Goal: Go to known website: Access a specific website the user already knows

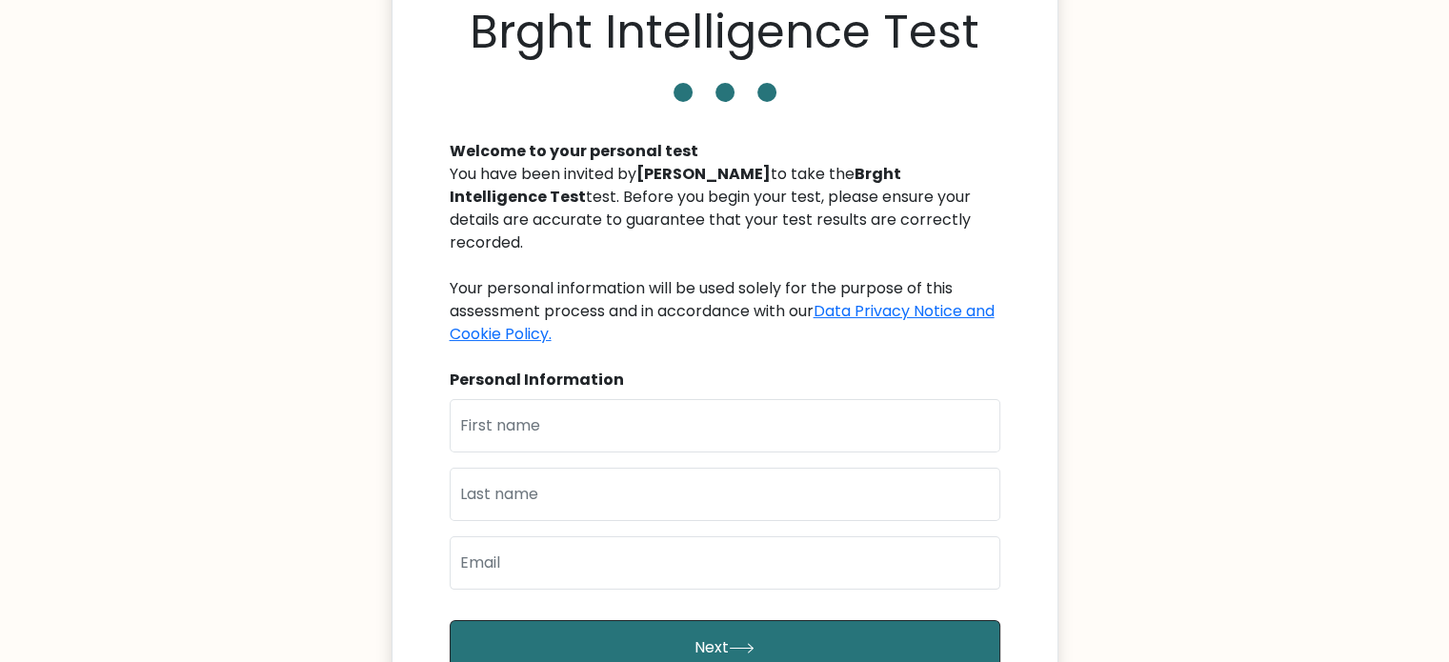
scroll to position [50, 0]
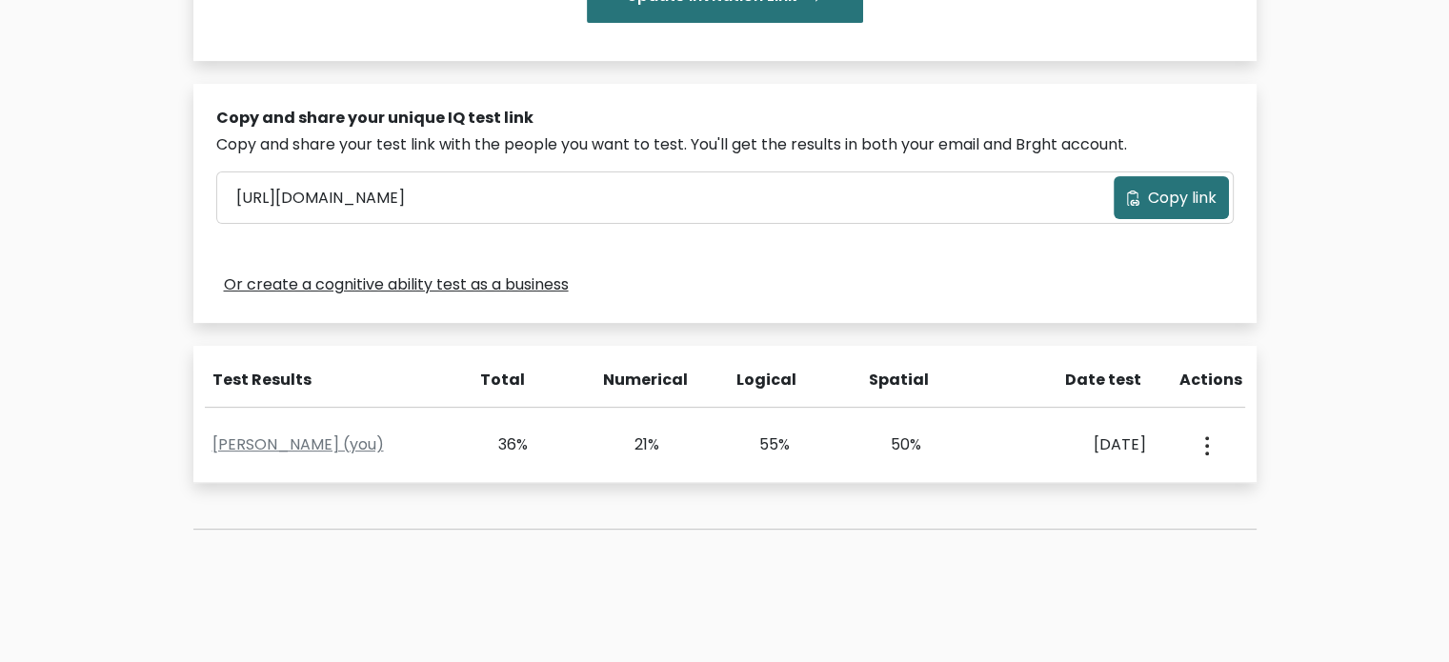
scroll to position [571, 0]
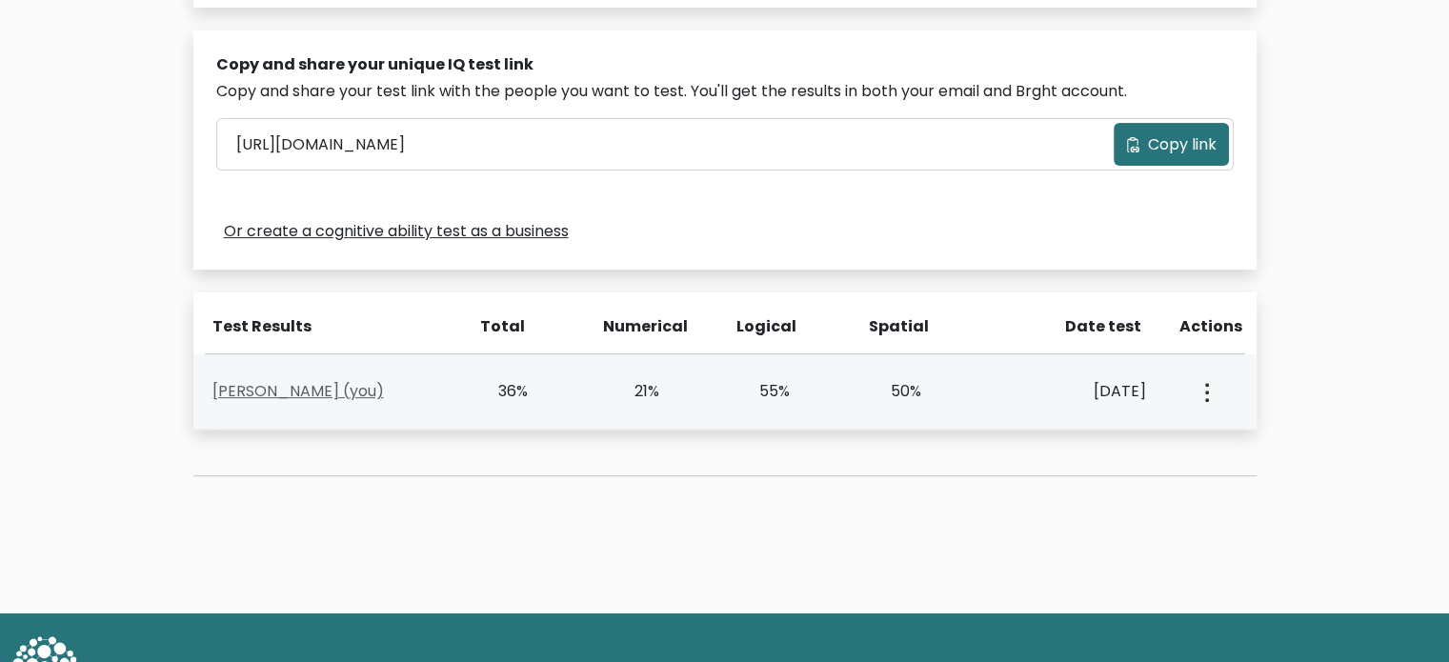
click at [356, 393] on link "Cherierose Ancheta (you)" at bounding box center [297, 391] width 171 height 22
